Goal: Information Seeking & Learning: Learn about a topic

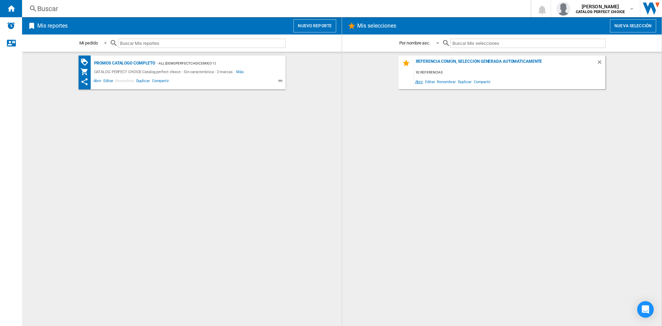
click at [419, 82] on span "Abrir" at bounding box center [419, 81] width 10 height 9
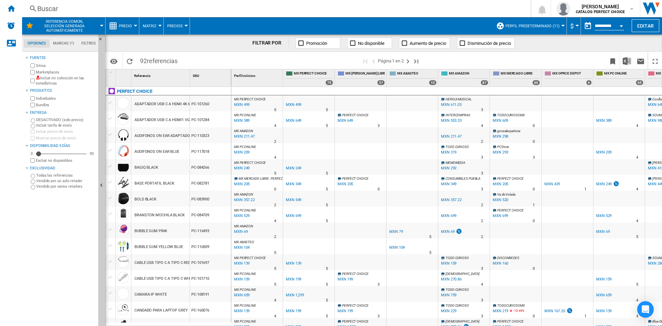
click at [461, 39] on button "Disminución de precio" at bounding box center [486, 43] width 58 height 11
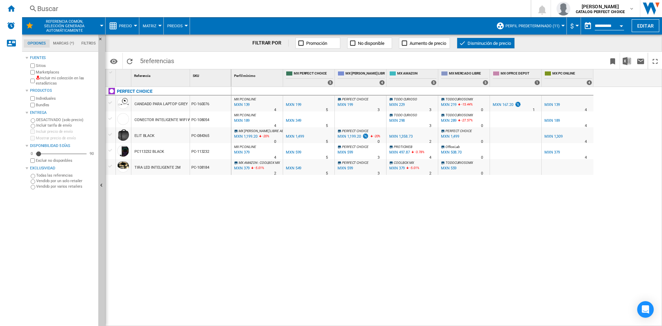
click at [243, 130] on span "MX [PERSON_NAME] LIBRE ABC Y MAS" at bounding box center [267, 131] width 57 height 4
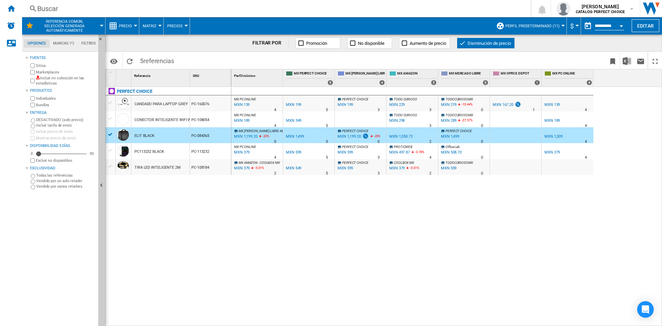
click at [243, 135] on div "MXN 1,199.20" at bounding box center [245, 136] width 24 height 7
click at [241, 167] on div "MXN 379" at bounding box center [241, 168] width 17 height 7
click at [464, 42] on ng-md-icon at bounding box center [462, 43] width 7 height 7
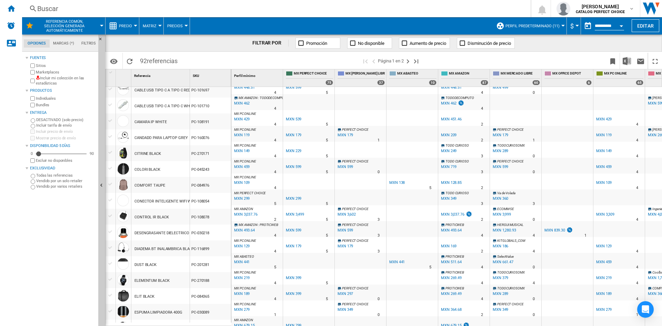
scroll to position [414, 0]
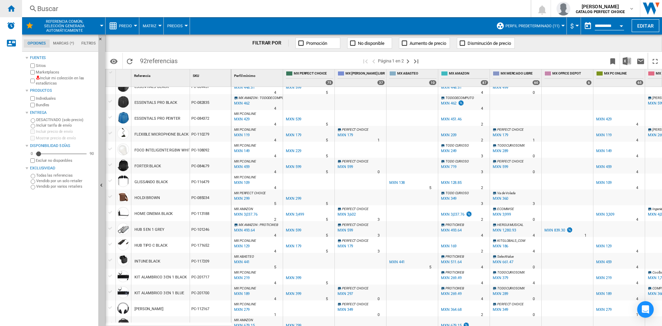
click at [13, 12] on ng-md-icon "Inicio" at bounding box center [11, 8] width 8 height 8
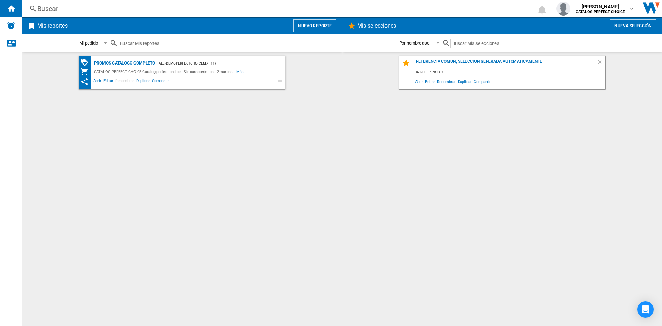
click at [43, 22] on h2 "Mis reportes" at bounding box center [52, 25] width 33 height 13
click at [49, 27] on h2 "Mis reportes" at bounding box center [52, 25] width 33 height 13
click at [133, 64] on div "Promos catalogo completo" at bounding box center [123, 63] width 63 height 9
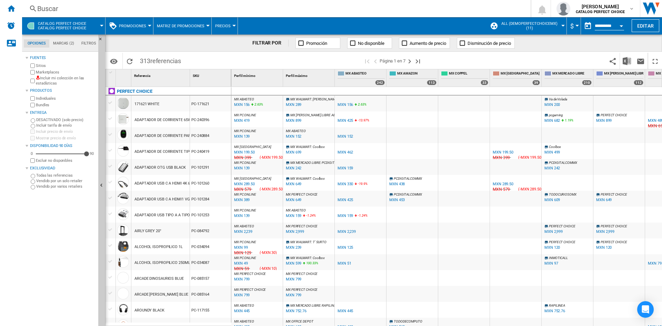
click at [133, 30] on button "Promociones" at bounding box center [134, 25] width 31 height 17
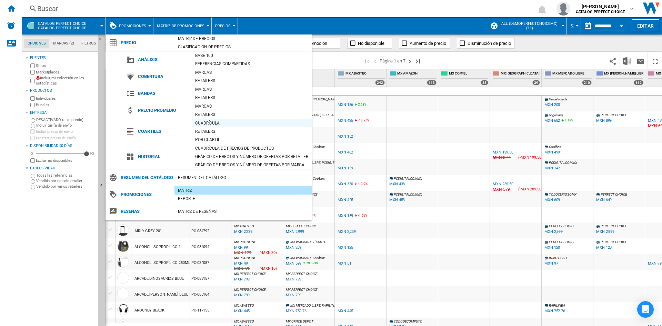
click at [205, 122] on div "Cuadrícula" at bounding box center [252, 123] width 120 height 7
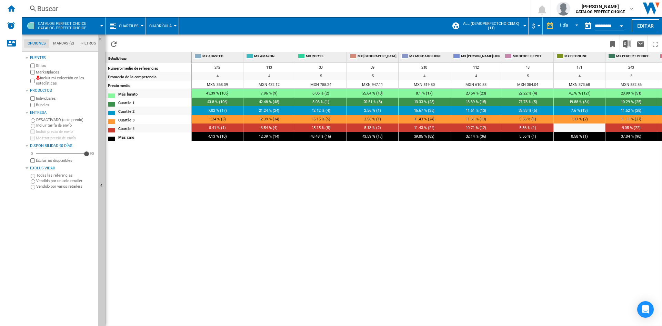
click at [158, 25] on span "Cuadrícula" at bounding box center [160, 26] width 22 height 4
click at [156, 53] on button "Retailers" at bounding box center [164, 59] width 36 height 17
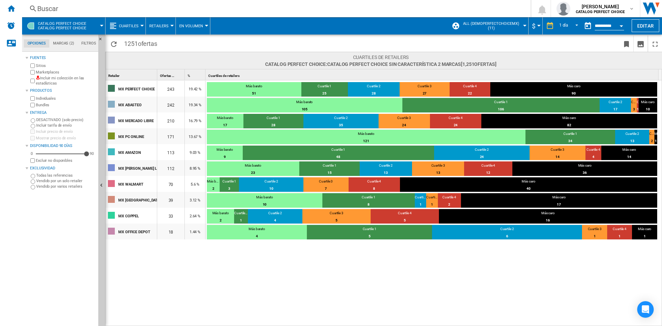
click at [134, 29] on button "Cuartiles" at bounding box center [130, 25] width 23 height 17
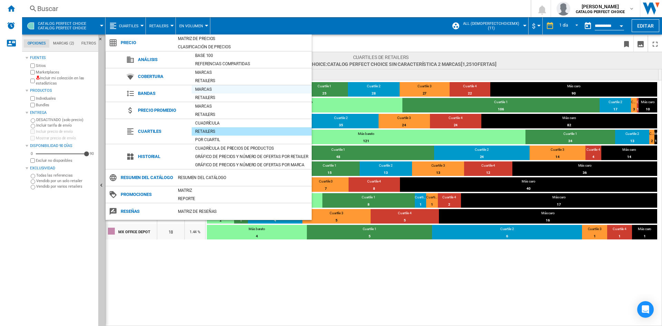
click at [207, 93] on div "Marcas" at bounding box center [252, 89] width 120 height 8
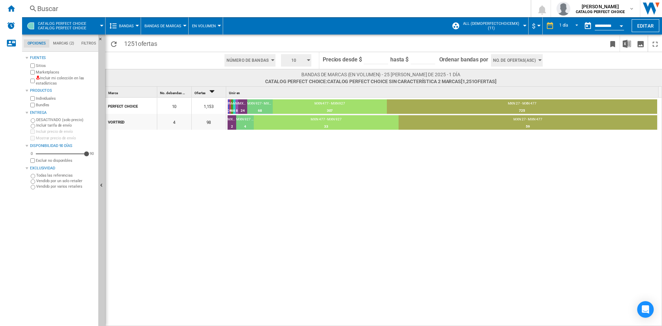
click at [179, 28] on button "Bandas de marcas" at bounding box center [164, 25] width 40 height 17
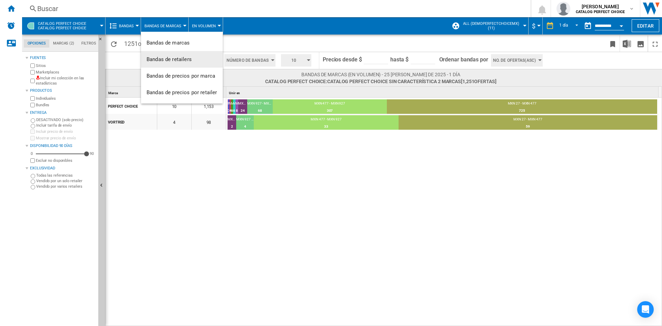
click at [187, 62] on button "Bandas de retailers" at bounding box center [182, 59] width 82 height 17
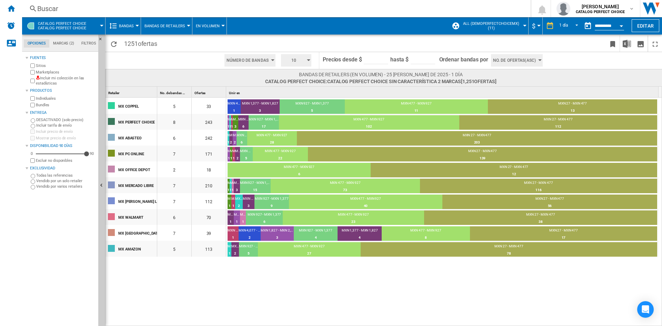
click at [75, 46] on md-tab-item "Marcas (2)" at bounding box center [63, 43] width 28 height 8
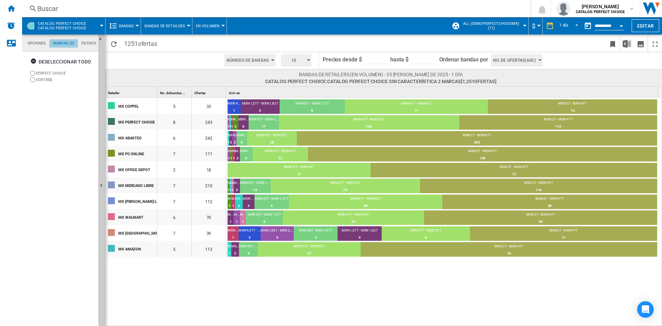
scroll to position [27, 0]
click at [94, 38] on md-tabs-canvas "Opciones Marcas (2) Filtros Opciones Marcas (2) Filtros" at bounding box center [63, 42] width 83 height 17
click at [92, 41] on md-tab-item "Filtros" at bounding box center [89, 43] width 22 height 8
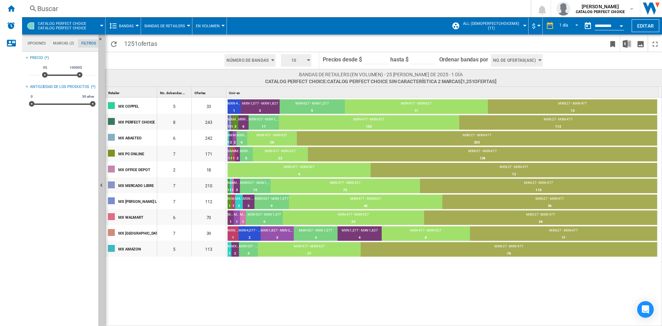
click at [130, 32] on button "Bandas" at bounding box center [128, 25] width 18 height 17
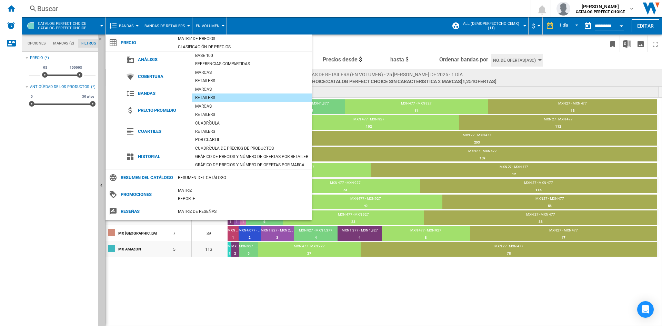
click at [498, 30] on md-backdrop at bounding box center [331, 163] width 662 height 326
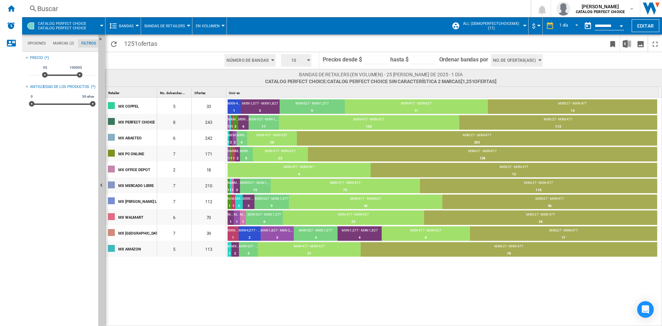
click at [499, 30] on button "ALL (demoperfectchoicemx) (11)" at bounding box center [493, 25] width 64 height 17
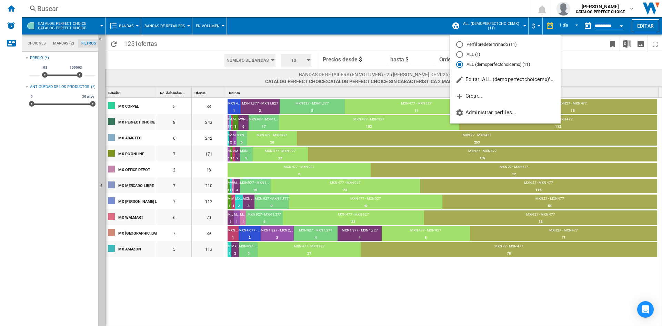
click at [210, 30] on md-backdrop at bounding box center [331, 163] width 662 height 326
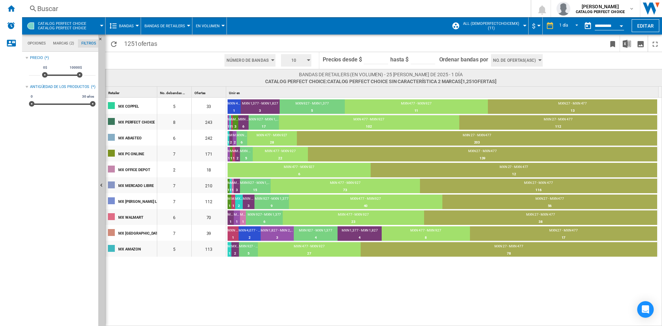
click at [212, 27] on span "En volumen" at bounding box center [208, 26] width 24 height 4
click at [14, 10] on md-backdrop at bounding box center [331, 163] width 662 height 326
click at [13, 10] on ng-md-icon "Inicio" at bounding box center [11, 8] width 8 height 8
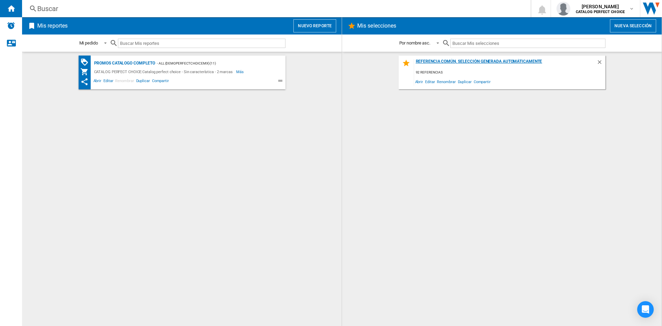
click at [447, 61] on div "Referencia común, selección generada automáticamente" at bounding box center [505, 63] width 182 height 9
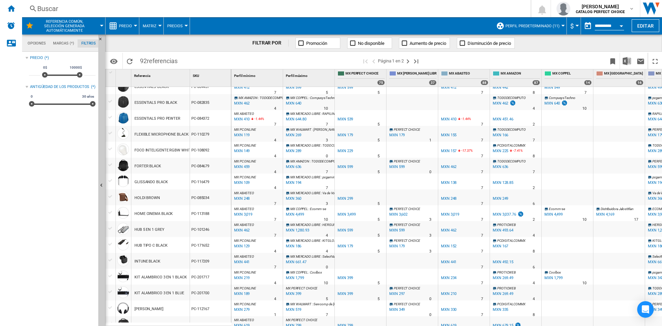
scroll to position [566, 0]
